Goal: Information Seeking & Learning: Learn about a topic

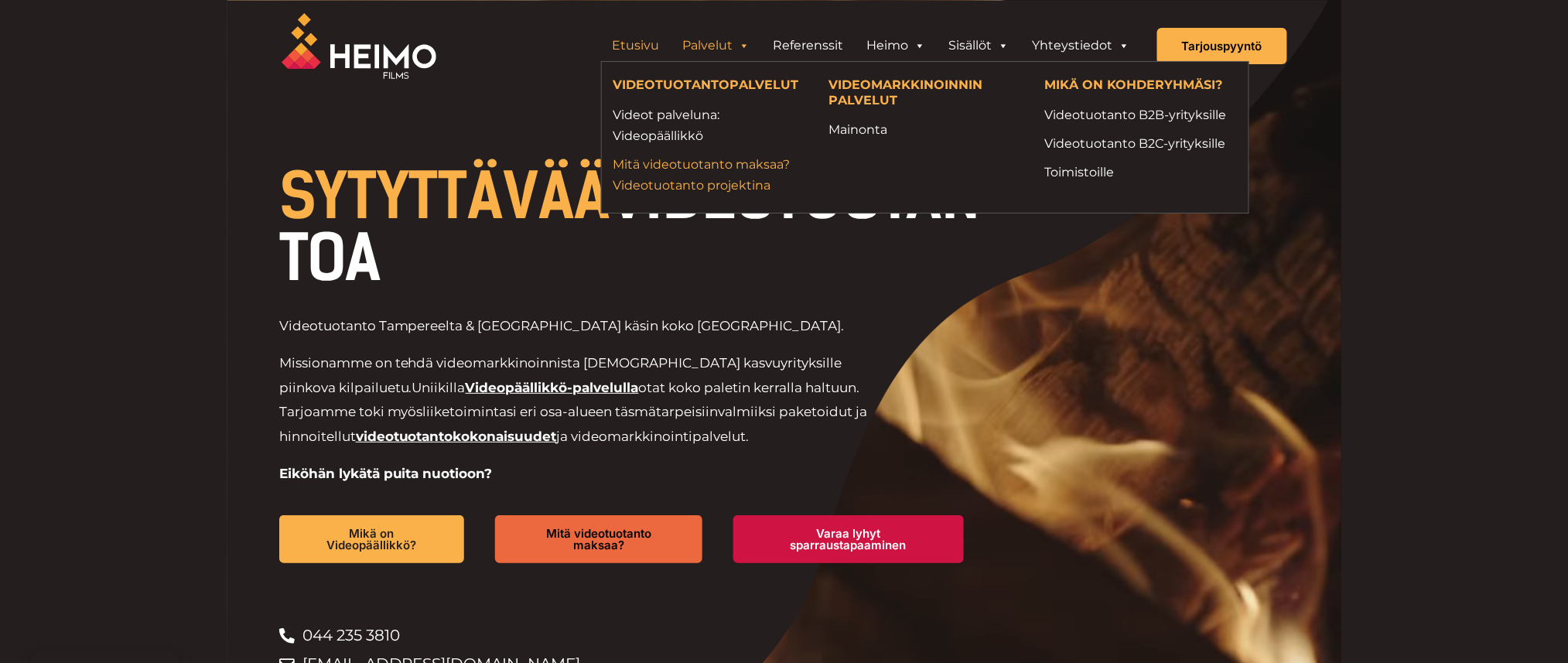
click at [675, 177] on link "Mitä videotuotanto maksaa? Videotuotanto projektina" at bounding box center [709, 175] width 193 height 41
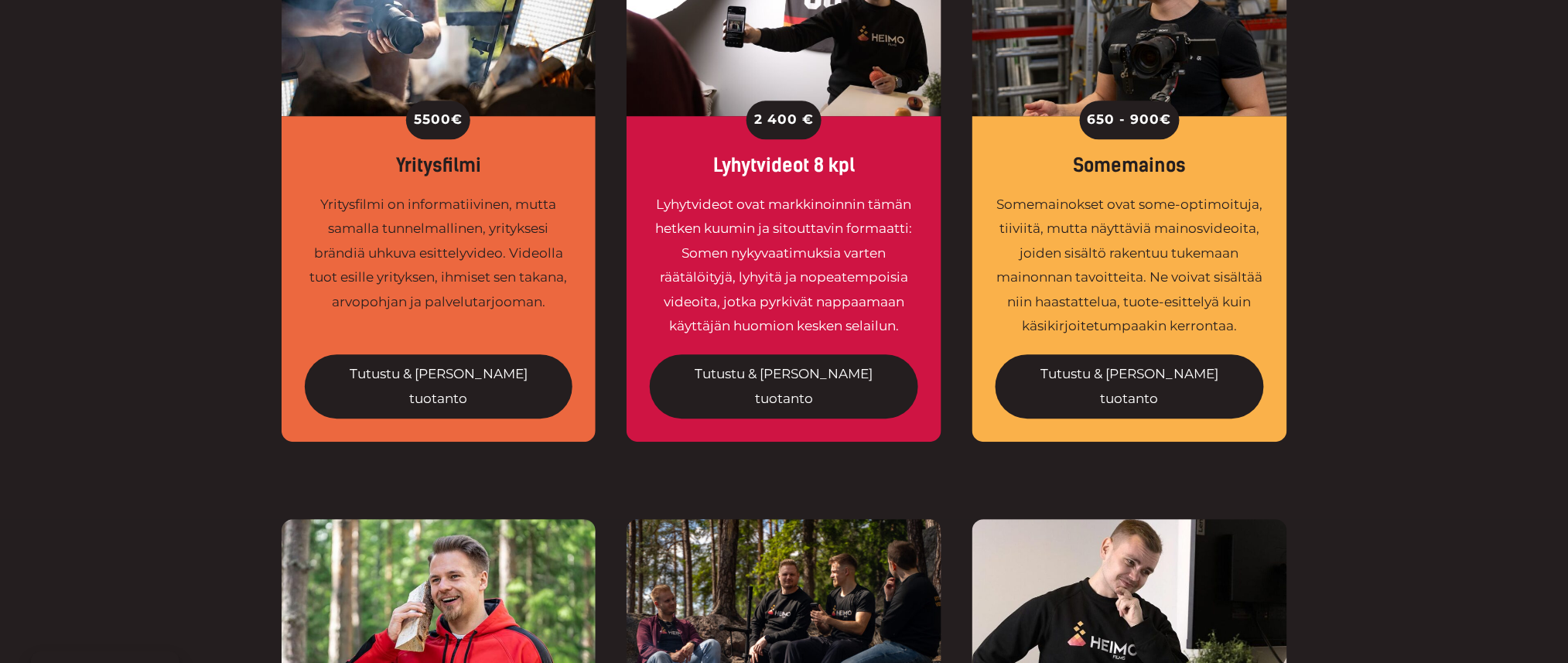
scroll to position [1237, 0]
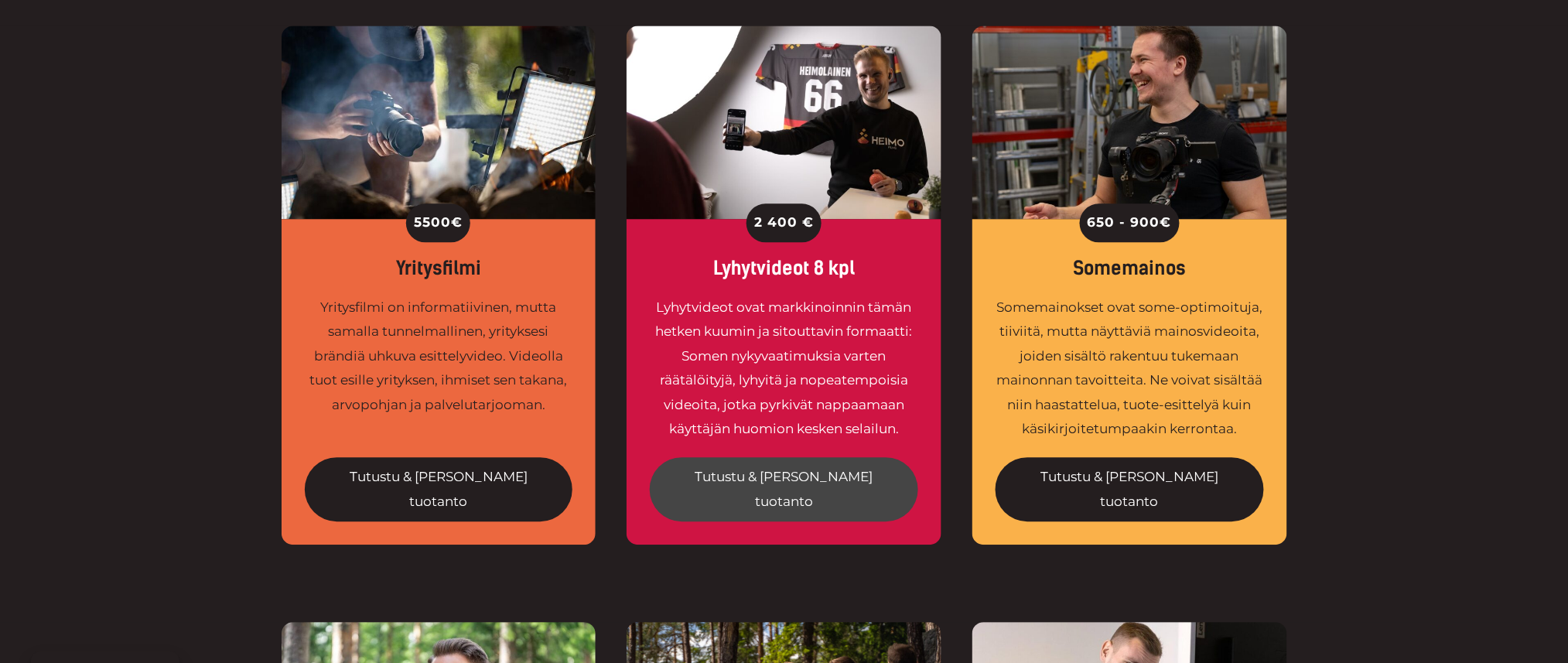
click at [816, 457] on link "Tutustu & tilaa tuotanto" at bounding box center [784, 489] width 269 height 64
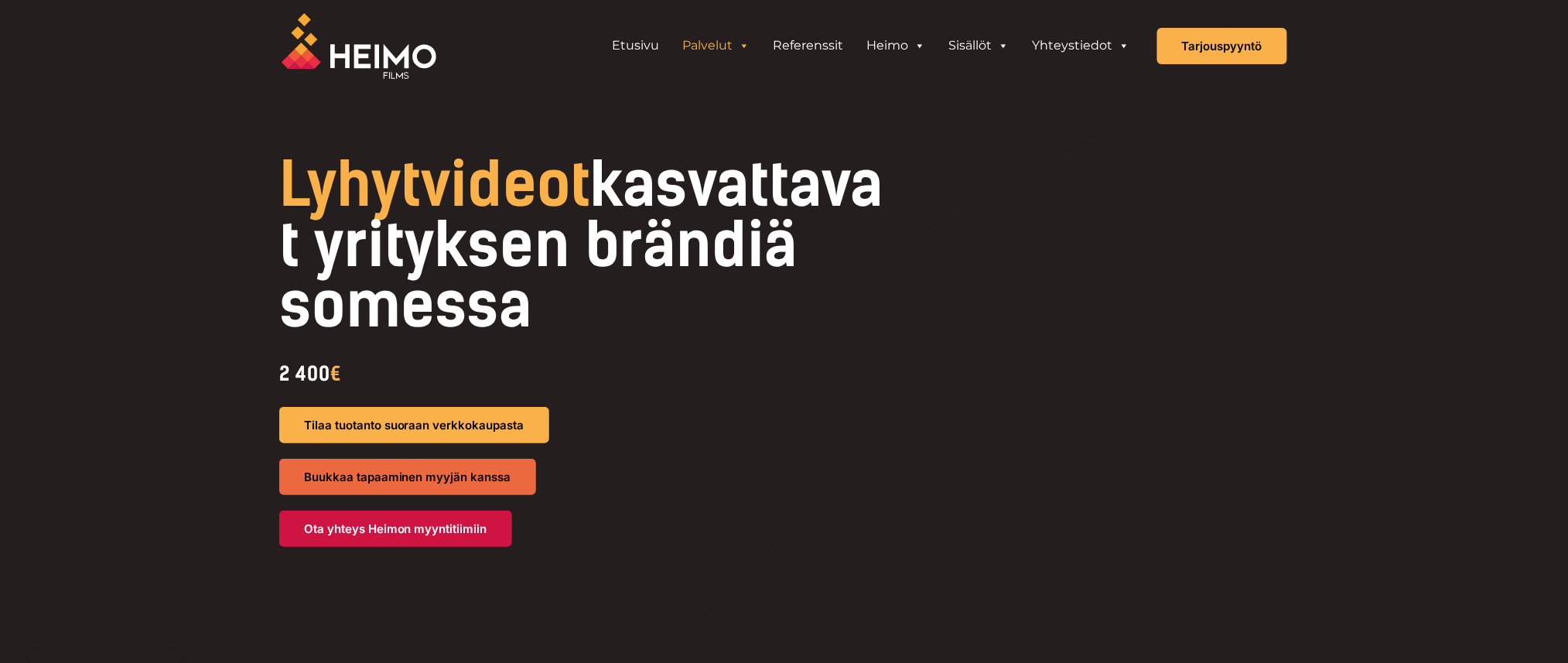
click at [730, 47] on link "Palvelut" at bounding box center [717, 45] width 90 height 31
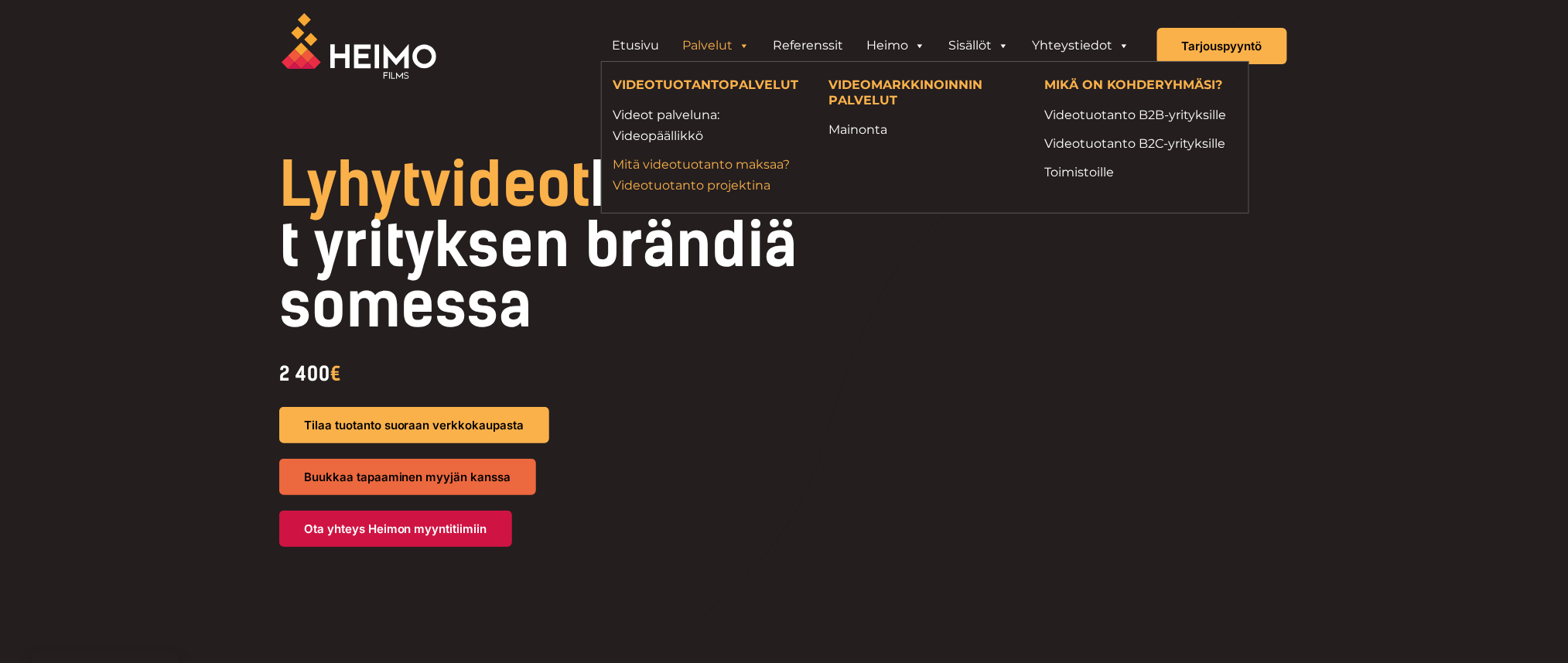
click at [681, 159] on link "Mitä videotuotanto maksaa? Videotuotanto projektina" at bounding box center [709, 175] width 193 height 41
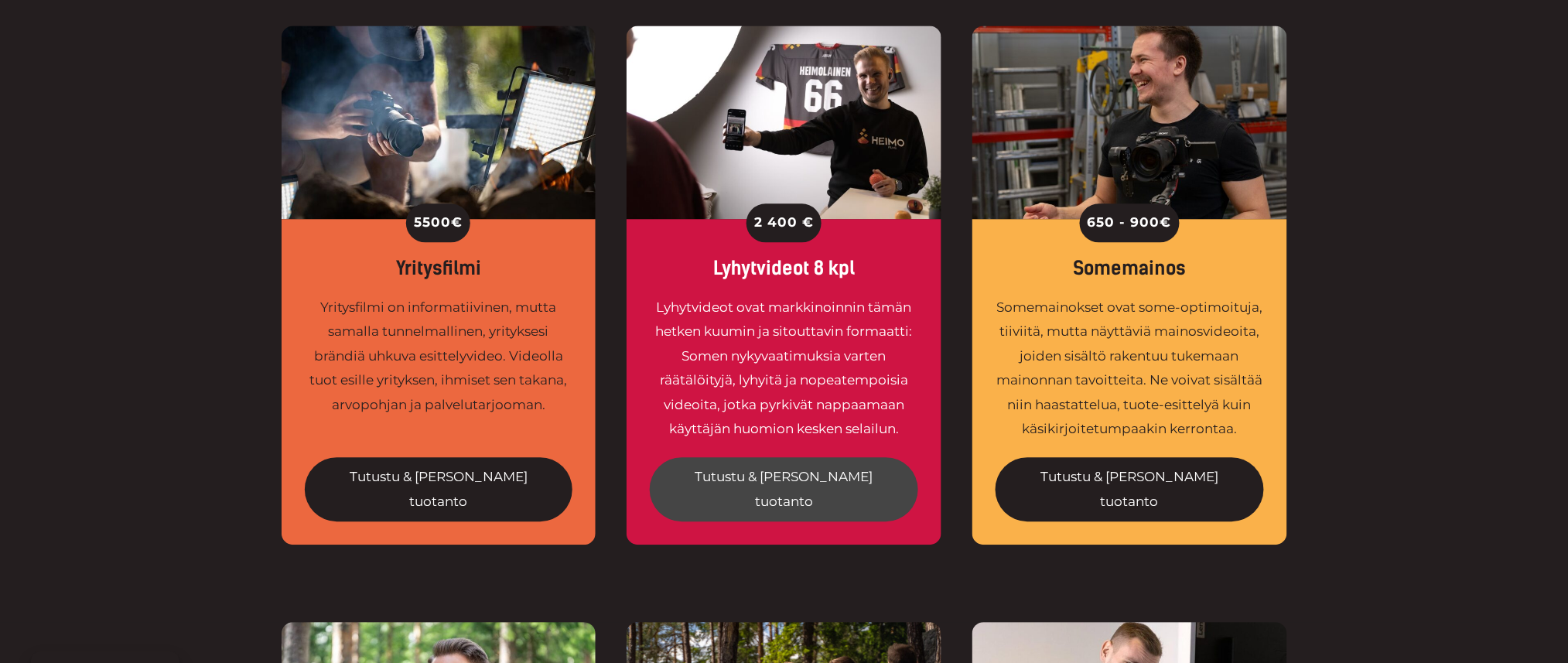
click at [799, 457] on link "Tutustu & [PERSON_NAME] tuotanto" at bounding box center [784, 489] width 269 height 64
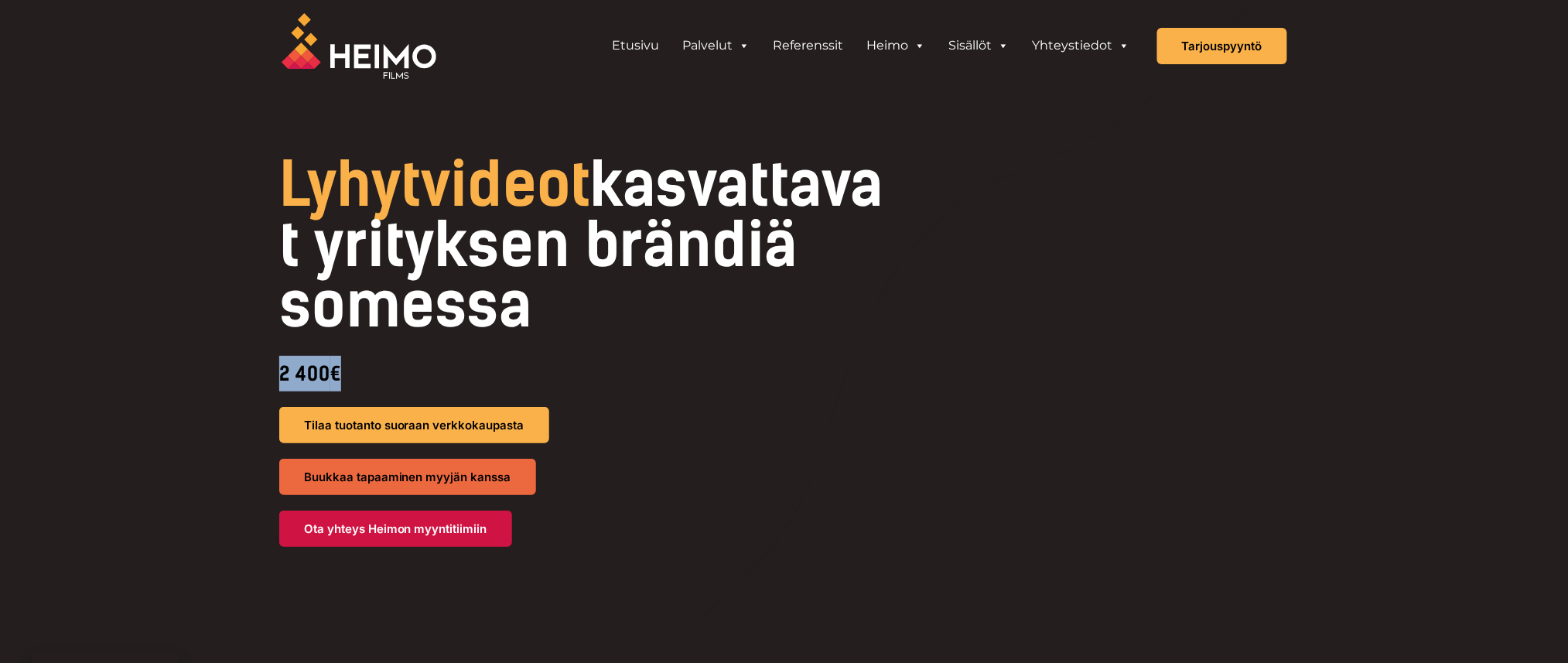
drag, startPoint x: 356, startPoint y: 372, endPoint x: 246, endPoint y: 368, distance: 110.1
click at [253, 373] on div "Lyhytvideot kasvattavat yrityksen brändiä somessa 2 400 € Tilaa tuotanto suoraa…" at bounding box center [784, 312] width 1114 height 624
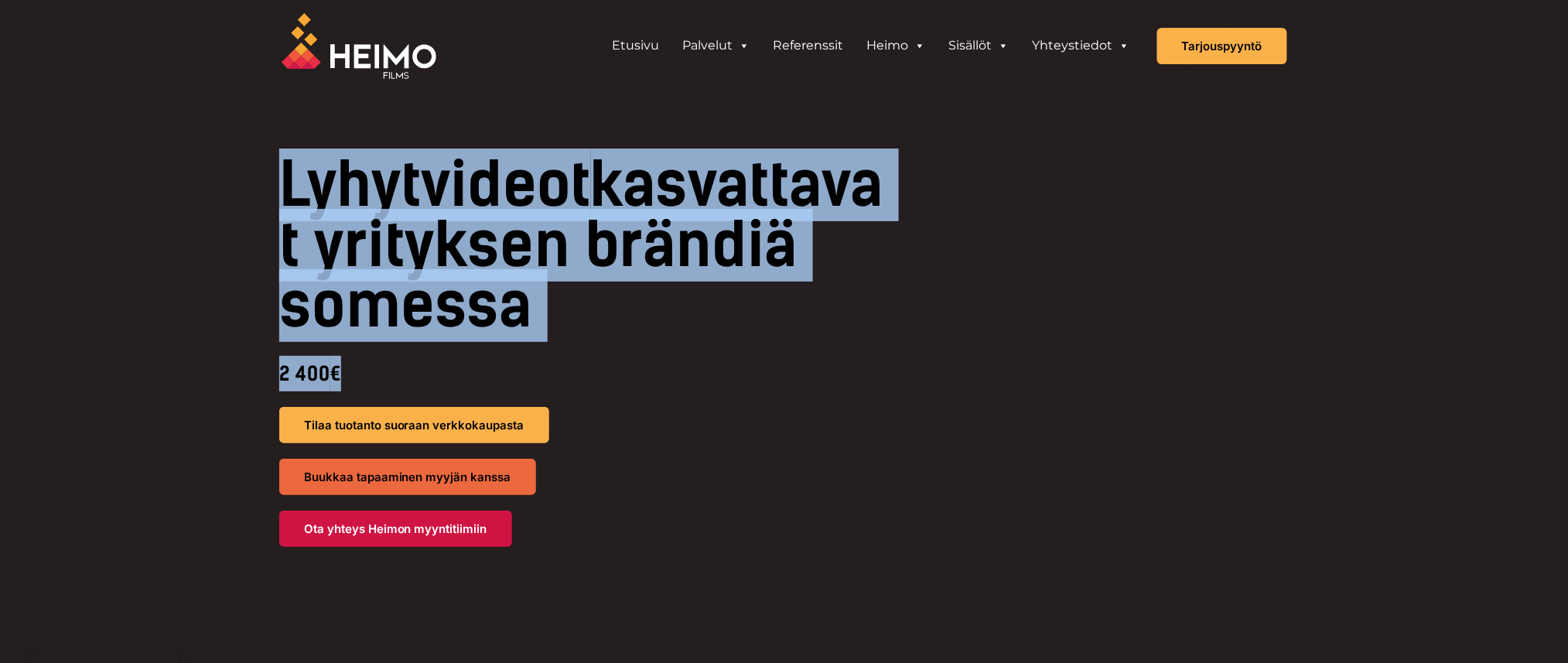
click at [336, 297] on h1 "Lyhytvideot kasvattavat yrityksen brändiä somessa" at bounding box center [584, 245] width 611 height 181
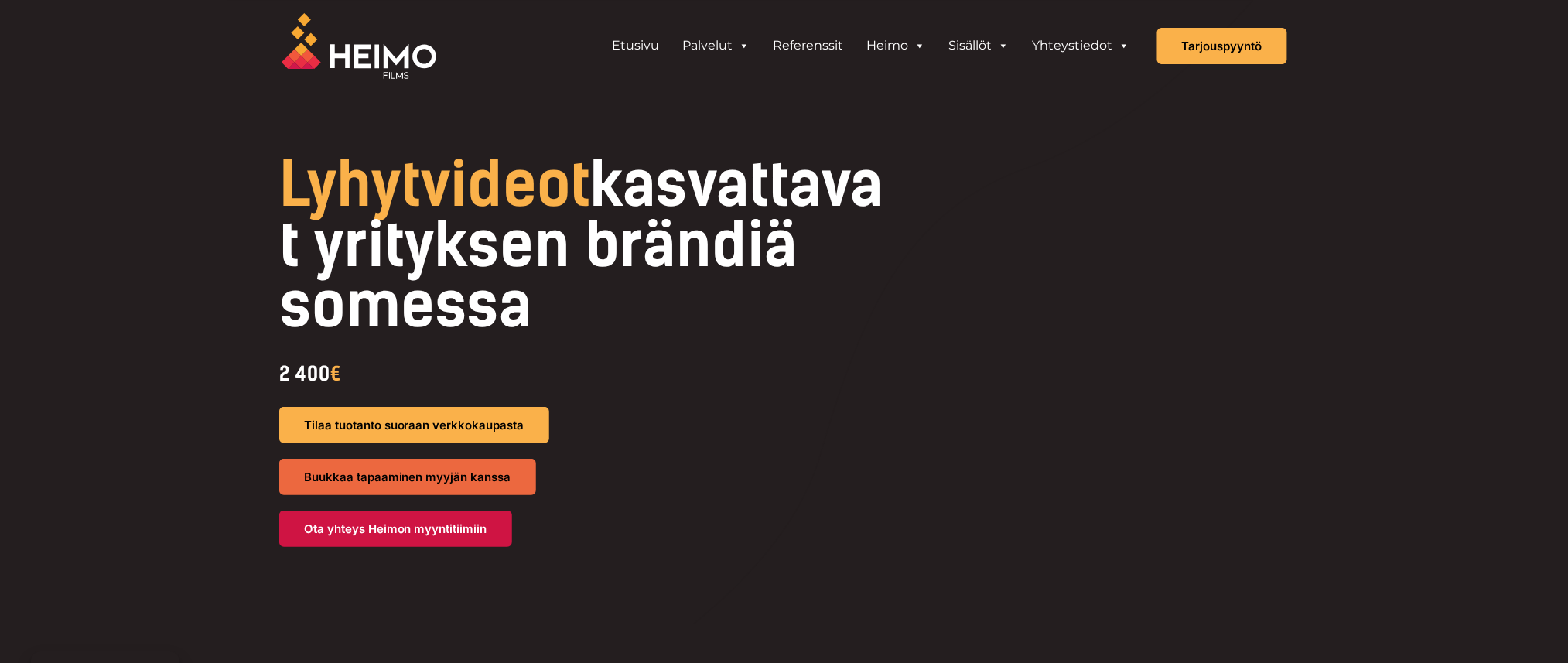
click at [554, 374] on div "2 400 €" at bounding box center [584, 374] width 611 height 36
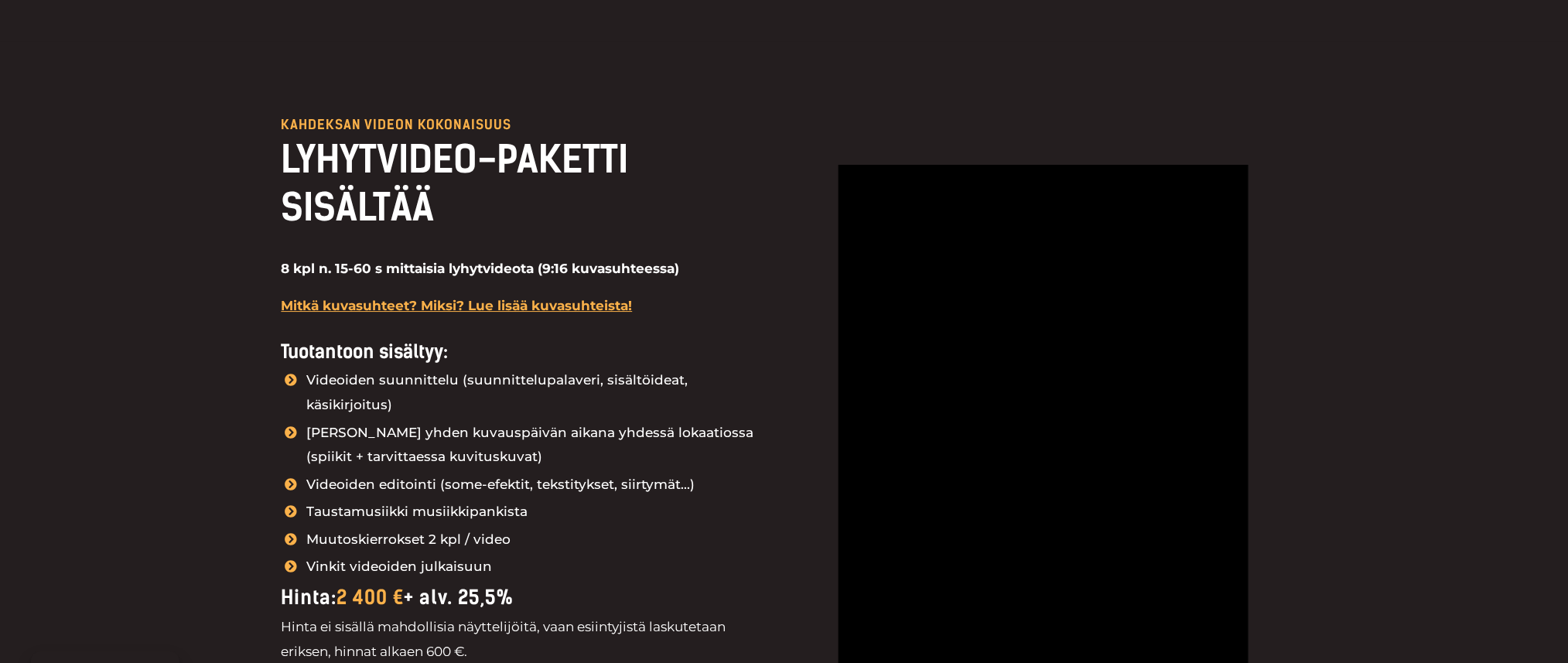
scroll to position [1752, 0]
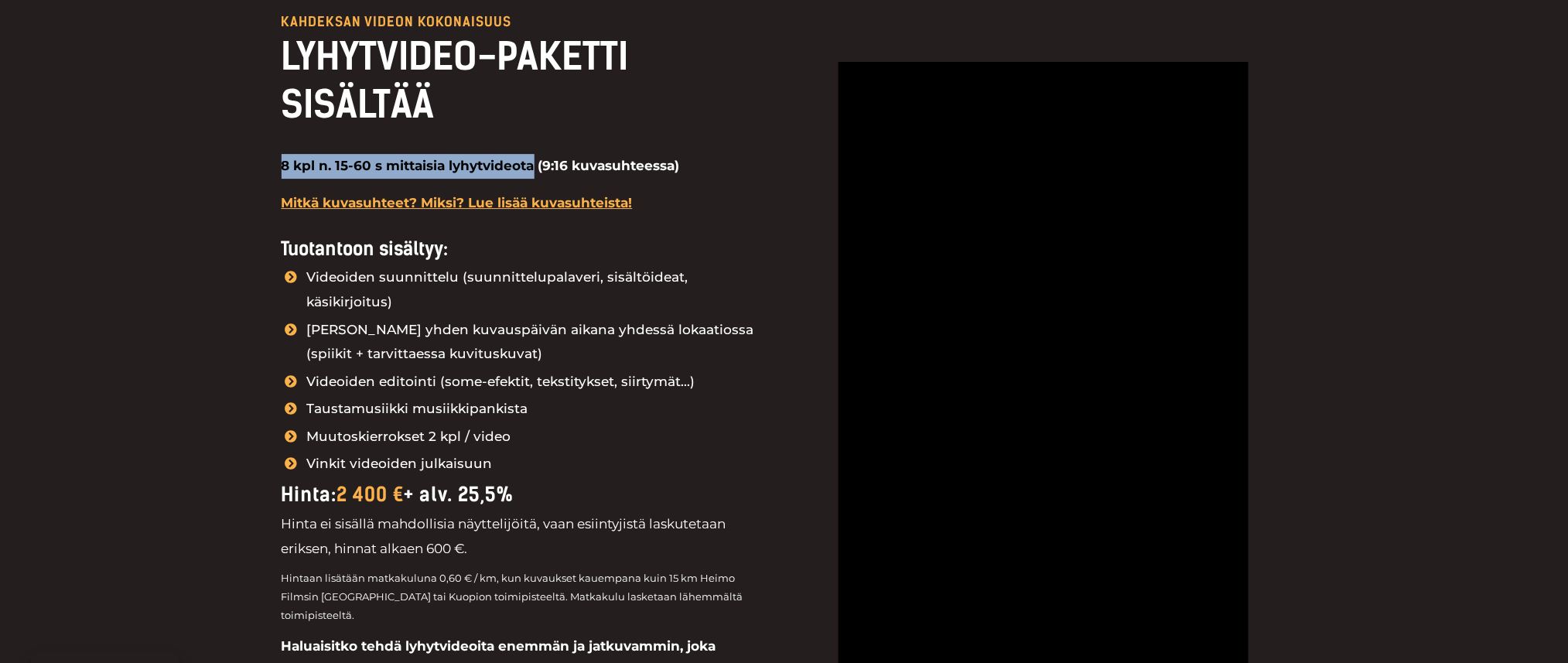
drag, startPoint x: 253, startPoint y: 168, endPoint x: 545, endPoint y: 162, distance: 292.1
click at [543, 164] on div "kahdeksan videon kokonaisuus LYHYTVIDEO-PAKETTI SISÄLTÄÄ 8 kpl n. 15-60 s mitta…" at bounding box center [784, 443] width 1568 height 1010
click at [678, 160] on strong "8 kpl n. 15-60 s mittaisia lyhytvideota (9:16 kuvasuhteessa)" at bounding box center [481, 165] width 398 height 15
drag, startPoint x: 674, startPoint y: 162, endPoint x: 753, endPoint y: 92, distance: 105.6
click at [722, 142] on div "kahdeksan videon kokonaisuus LYHYTVIDEO-PAKETTI SISÄLTÄÄ 8 kpl n. 15-60 s mitta…" at bounding box center [525, 442] width 488 height 856
